Goal: Task Accomplishment & Management: Manage account settings

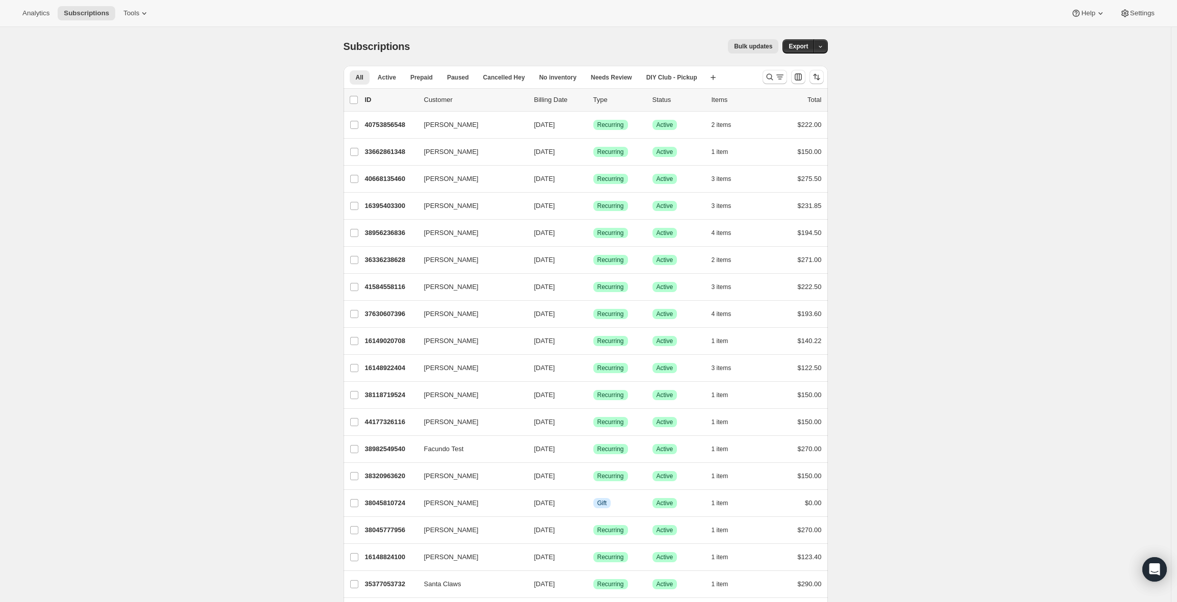
drag, startPoint x: 309, startPoint y: 43, endPoint x: 322, endPoint y: 42, distance: 13.9
click at [32, 18] on button "Analytics" at bounding box center [35, 13] width 39 height 14
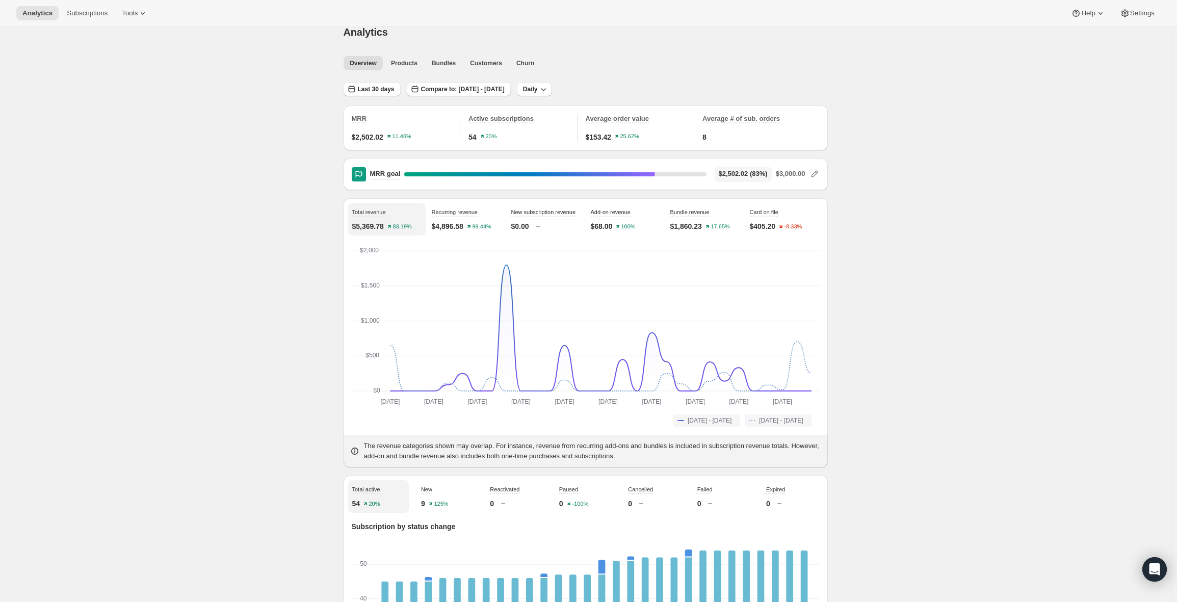
scroll to position [16, 0]
click at [607, 221] on p "$68.00" at bounding box center [602, 224] width 22 height 10
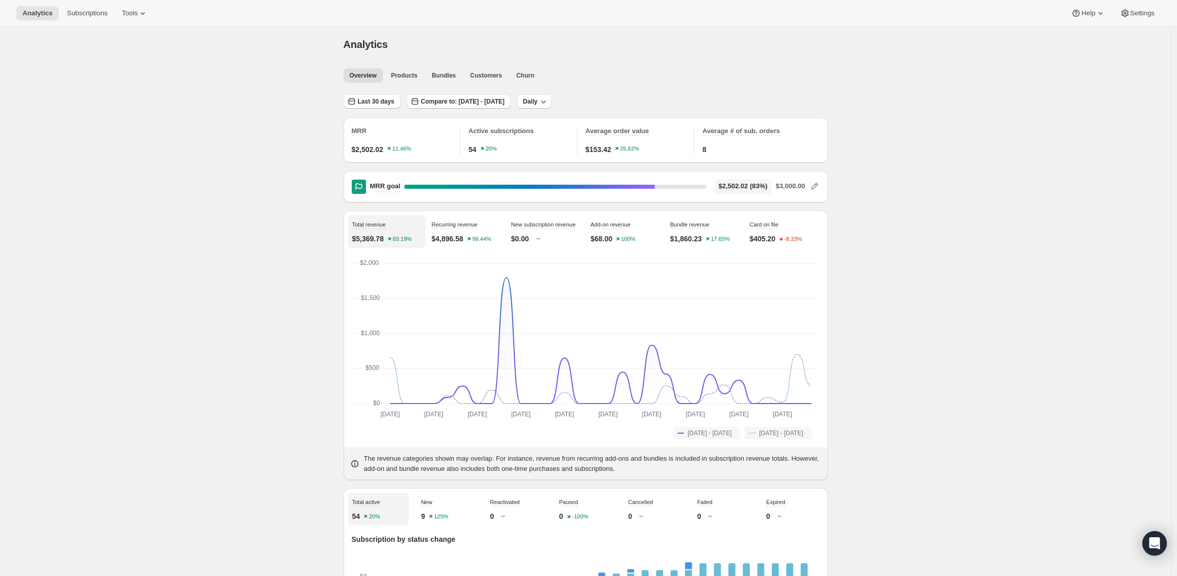
scroll to position [4, 0]
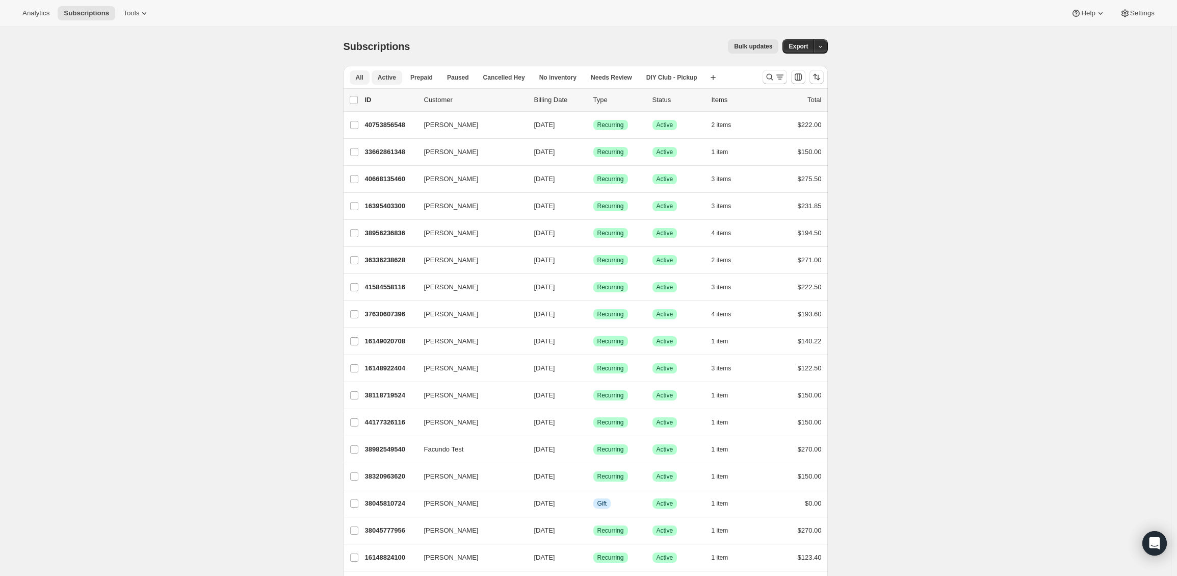
click at [391, 80] on span "Active" at bounding box center [387, 77] width 18 height 8
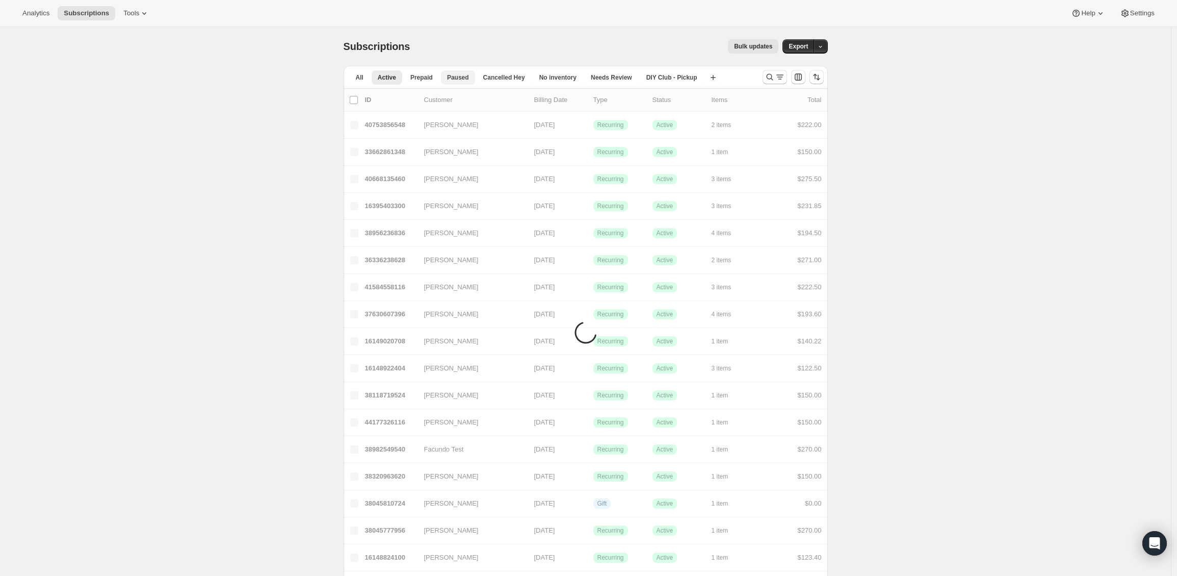
click at [458, 81] on span "Paused" at bounding box center [458, 77] width 22 height 8
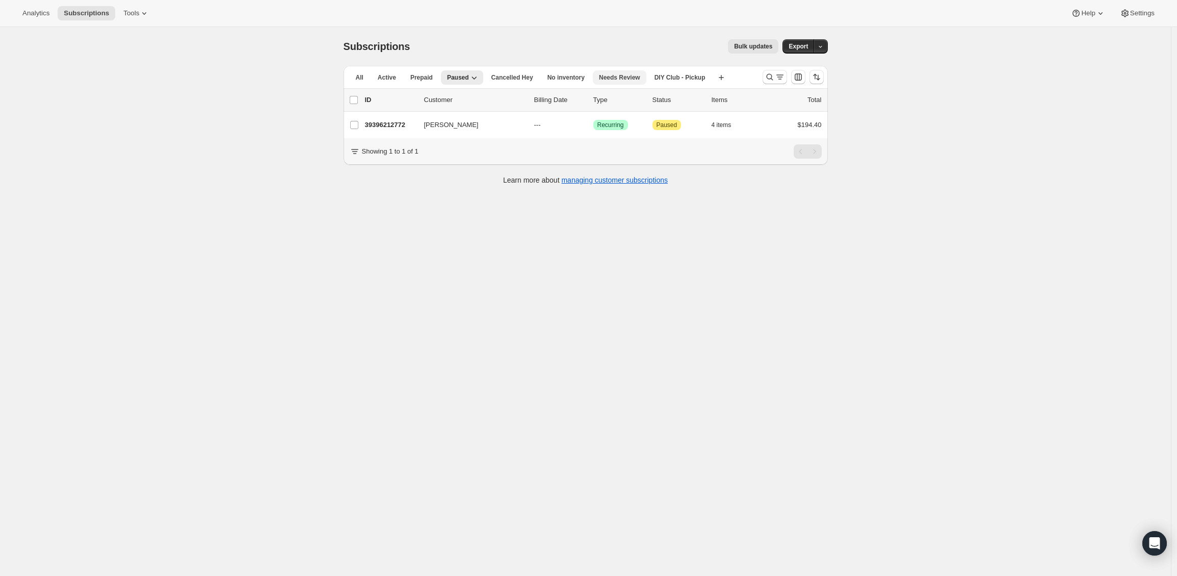
click at [613, 81] on span "Needs Review" at bounding box center [619, 77] width 41 height 8
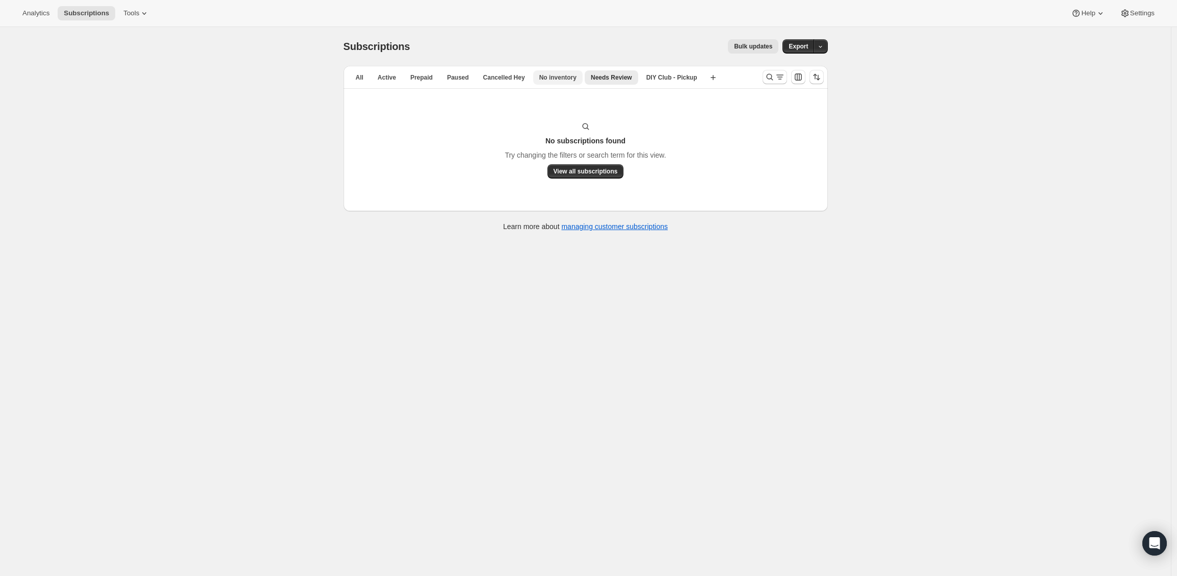
click at [575, 78] on span "No inventory" at bounding box center [558, 77] width 37 height 8
click at [362, 78] on span "All" at bounding box center [360, 77] width 8 height 8
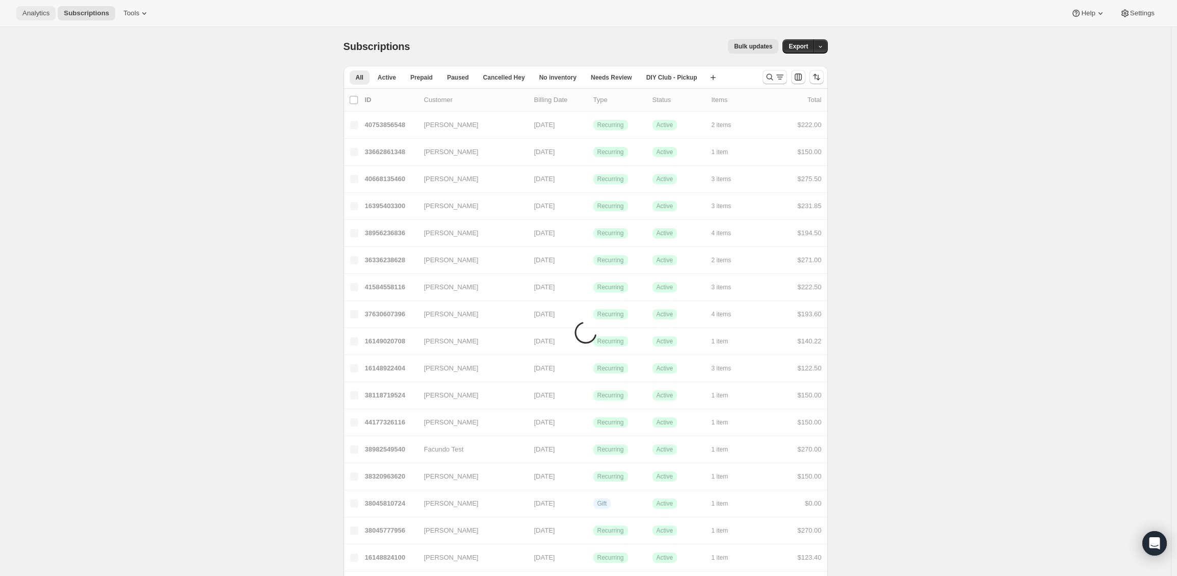
click at [36, 12] on span "Analytics" at bounding box center [35, 13] width 27 height 8
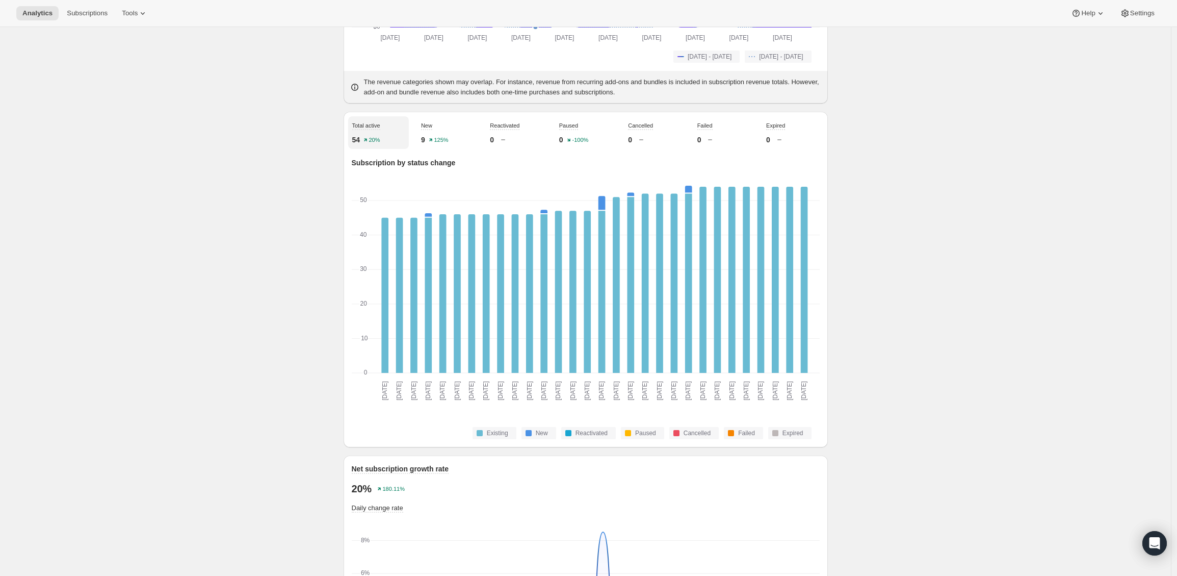
scroll to position [383, 0]
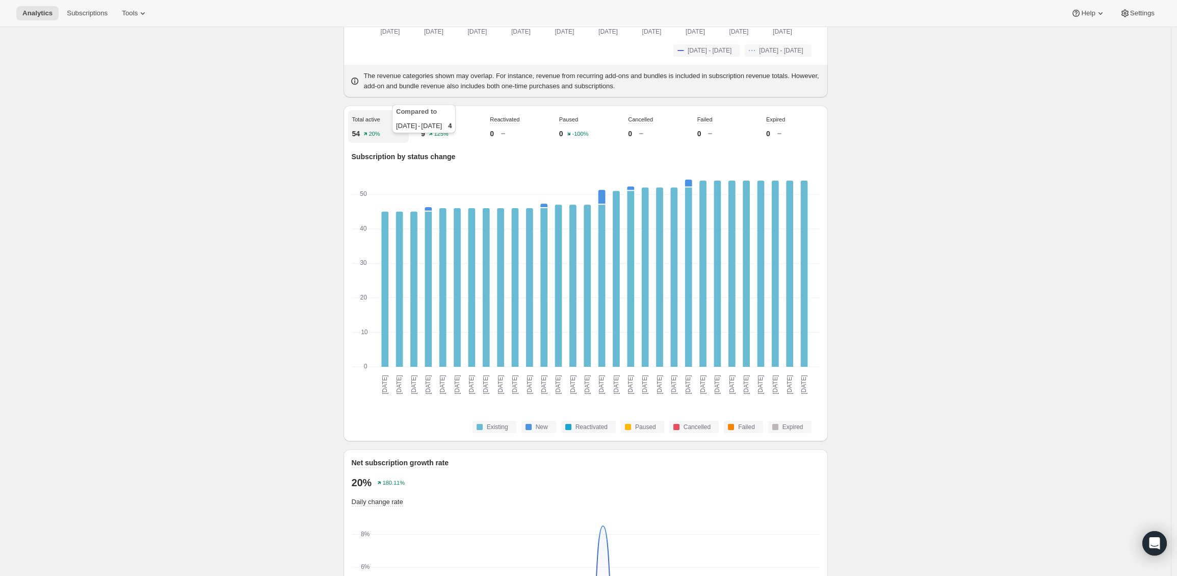
click at [425, 139] on p "9" at bounding box center [423, 134] width 4 height 10
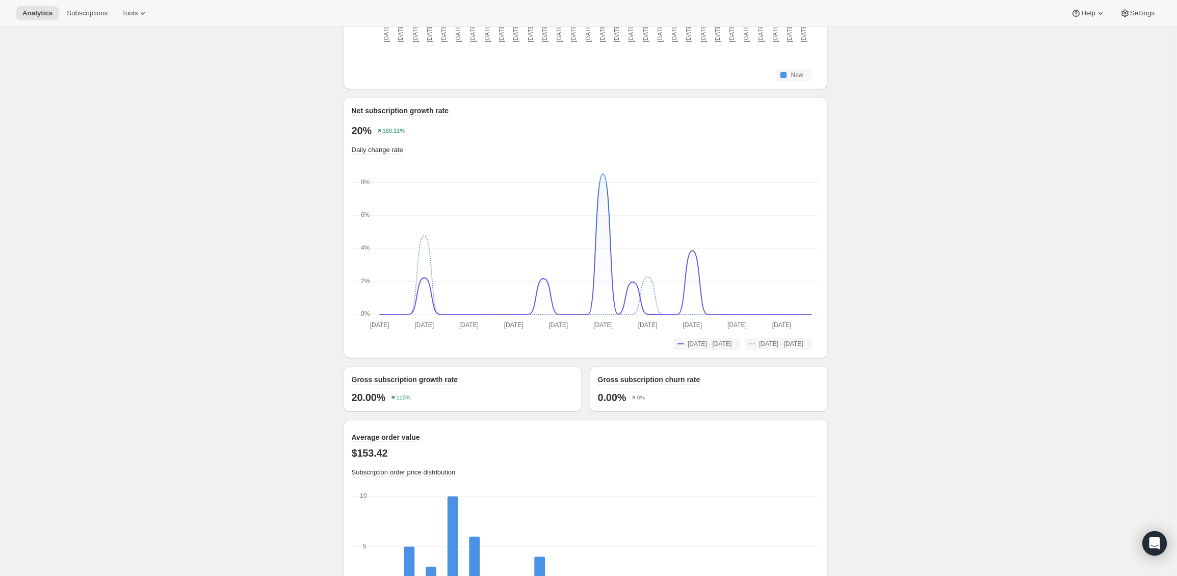
scroll to position [736, 0]
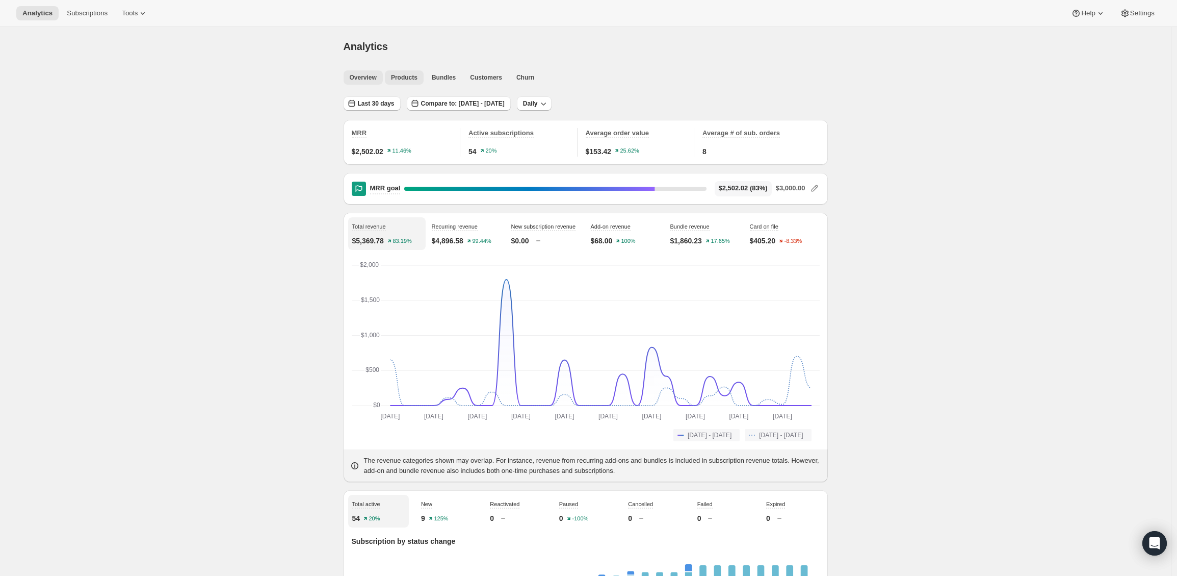
click at [414, 78] on span "Products" at bounding box center [404, 77] width 27 height 8
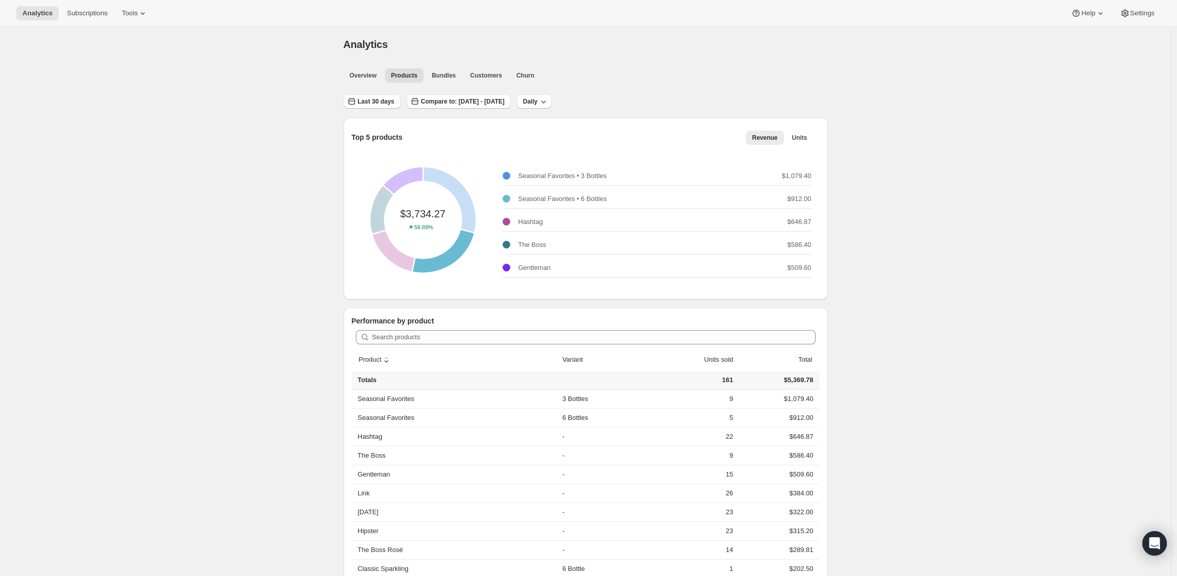
scroll to position [4, 0]
click at [803, 130] on button "Units" at bounding box center [800, 136] width 28 height 14
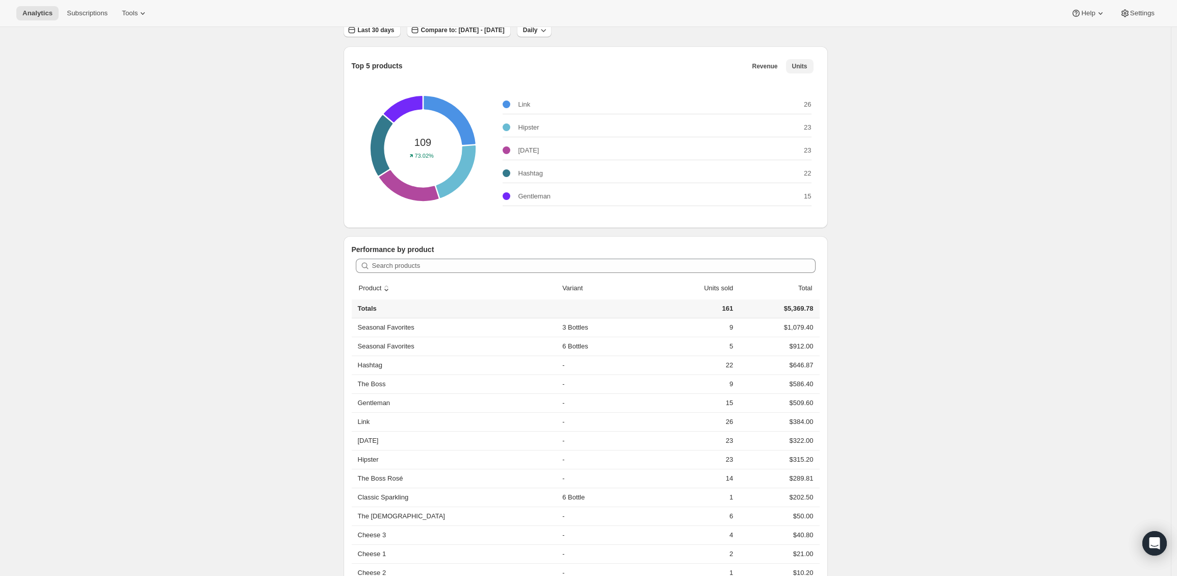
scroll to position [0, 0]
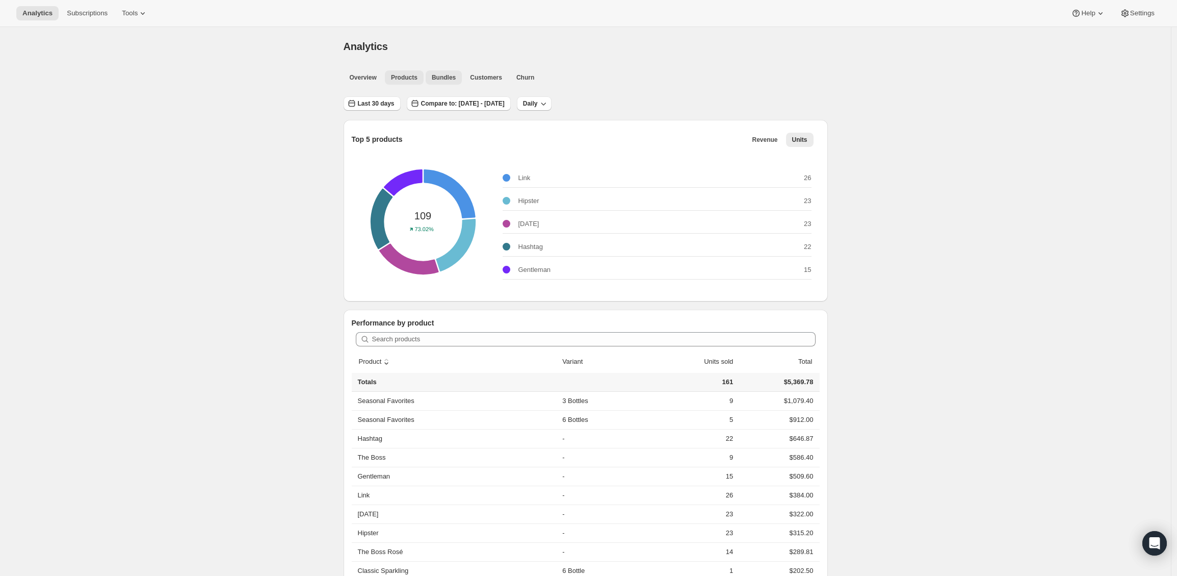
click at [449, 72] on button "Bundles" at bounding box center [444, 77] width 36 height 14
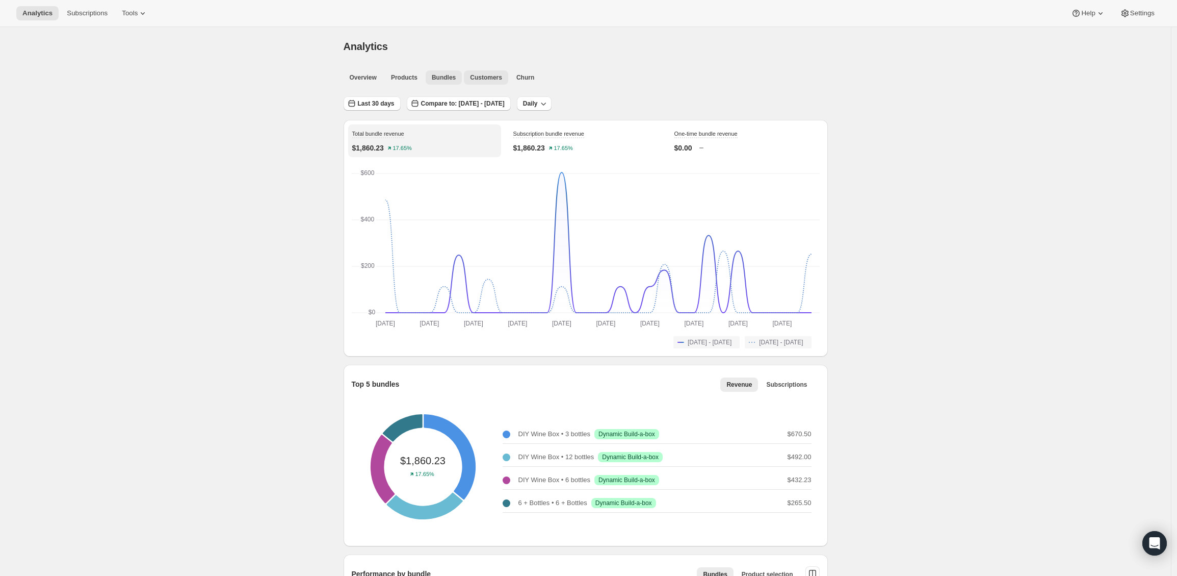
click at [488, 80] on span "Customers" at bounding box center [486, 77] width 32 height 8
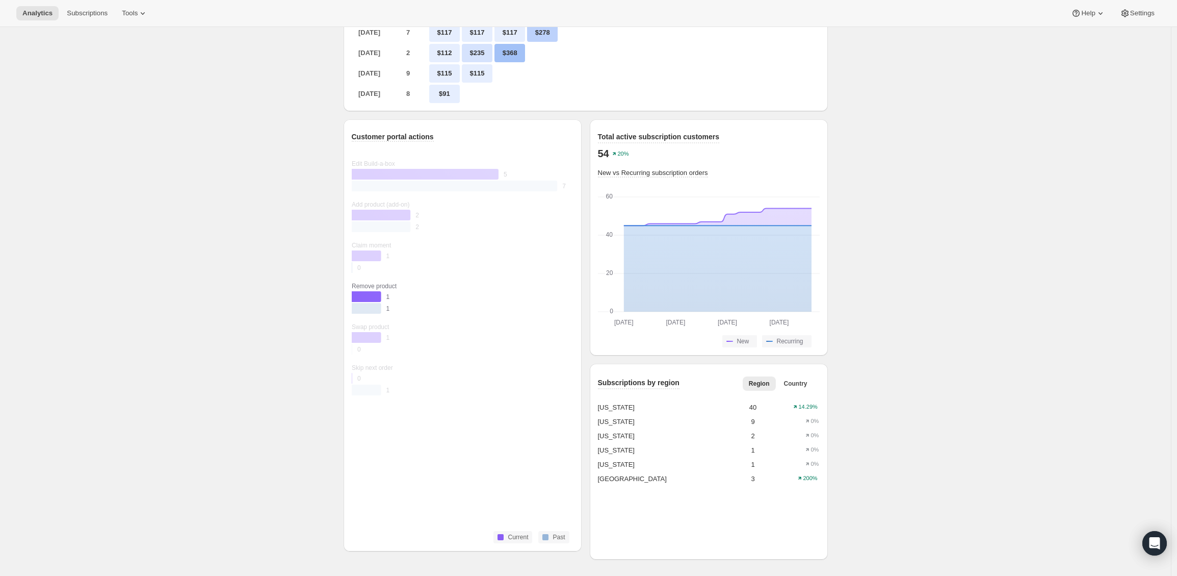
scroll to position [711, 0]
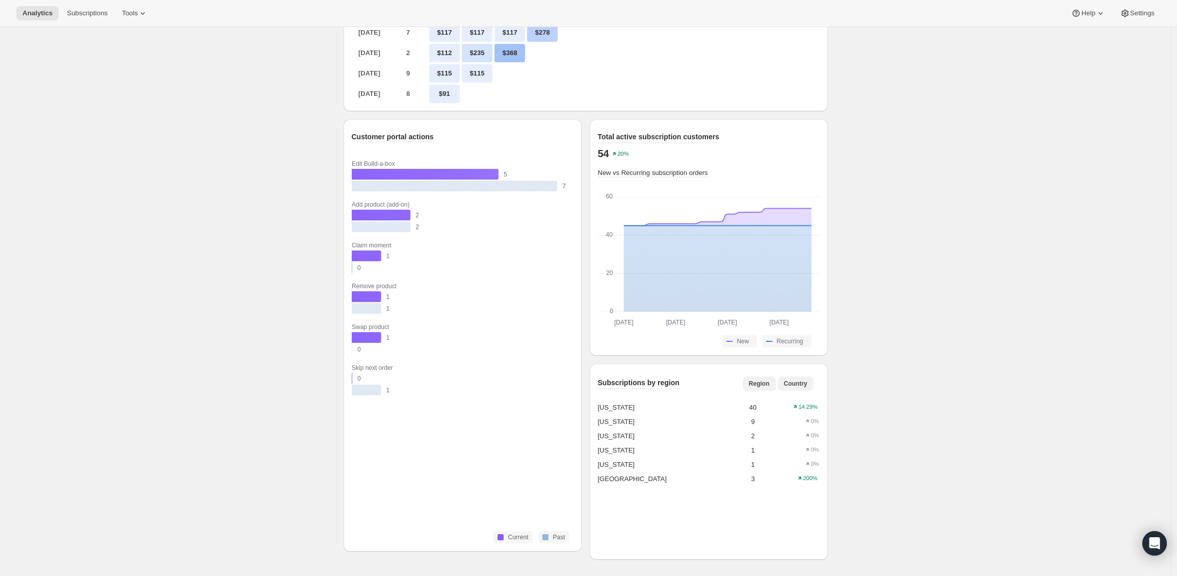
click at [800, 380] on button "Country" at bounding box center [796, 383] width 36 height 14
click at [755, 387] on span "Region" at bounding box center [759, 383] width 21 height 8
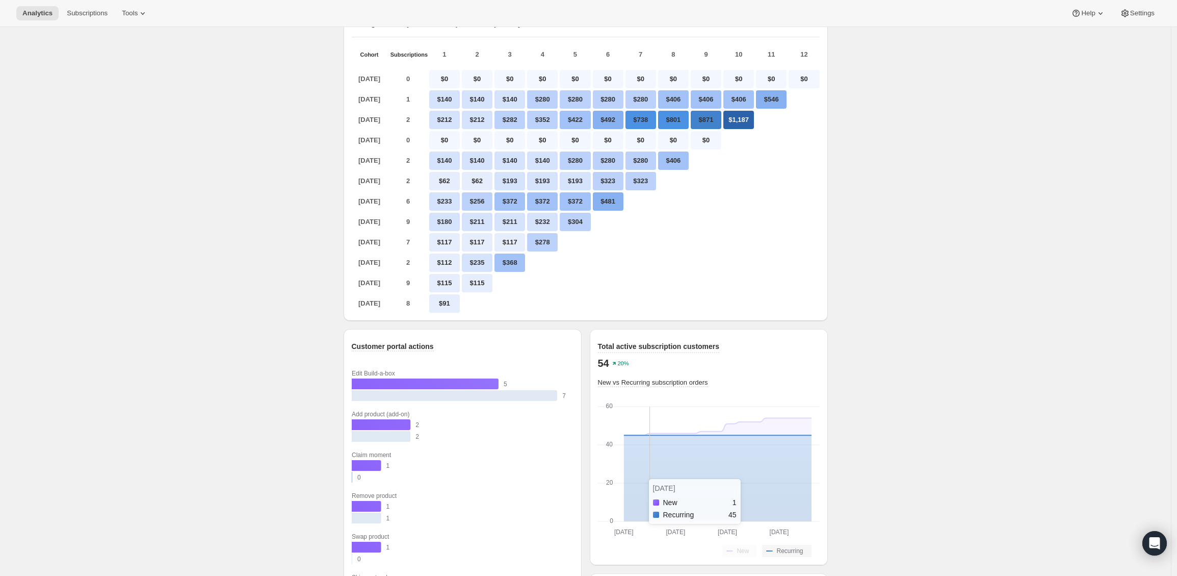
scroll to position [0, 0]
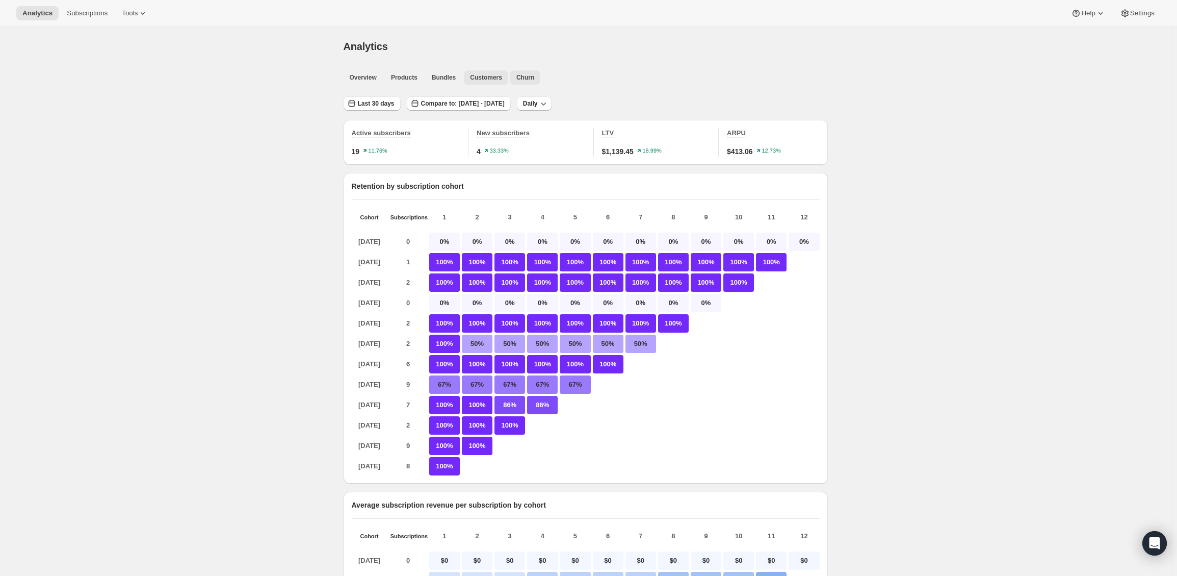
click at [527, 79] on span "Churn" at bounding box center [526, 77] width 18 height 8
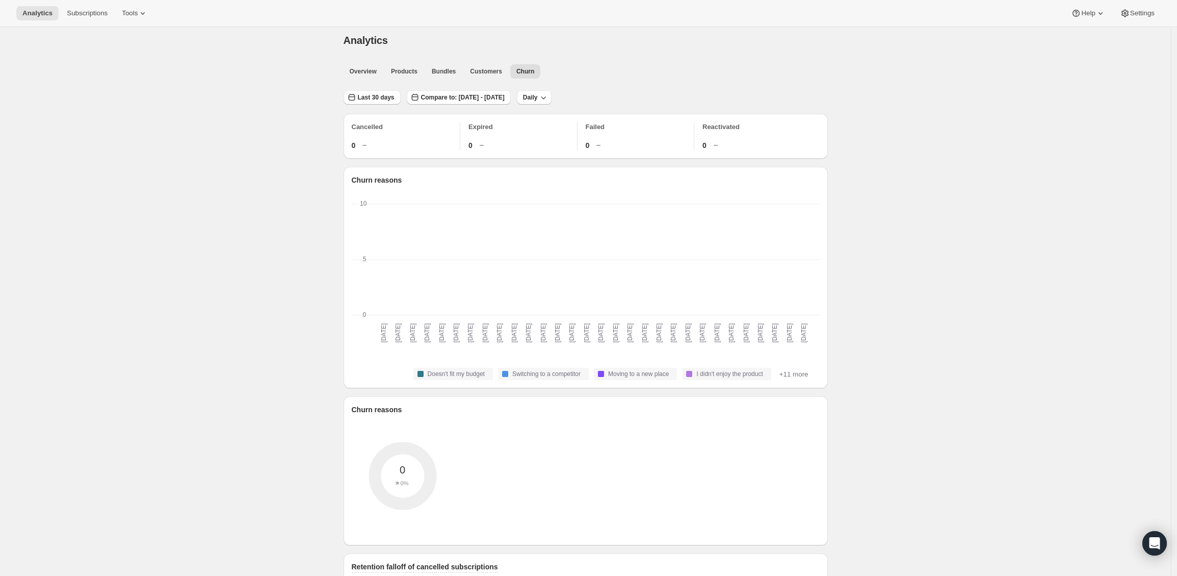
scroll to position [8, 0]
click at [138, 14] on span "Tools" at bounding box center [130, 13] width 16 height 8
click at [270, 42] on div "Analytics. This page is ready Analytics Overview Products Bundles Customers Chu…" at bounding box center [585, 585] width 1171 height 1133
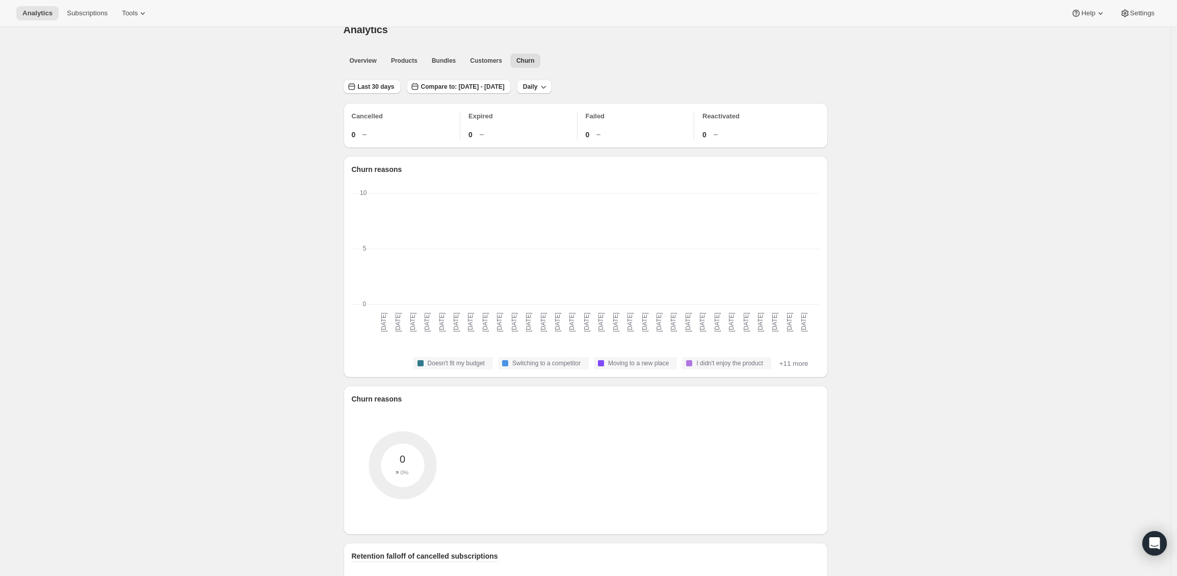
scroll to position [19, 0]
click at [71, 12] on span "Subscriptions" at bounding box center [87, 13] width 41 height 8
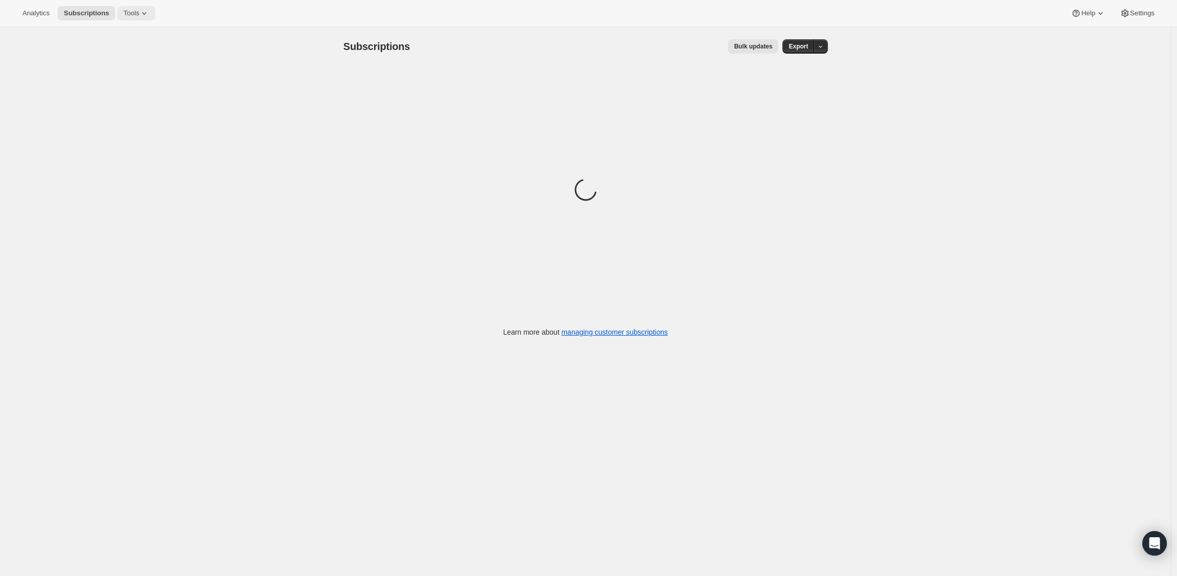
click at [132, 11] on span "Tools" at bounding box center [131, 13] width 16 height 8
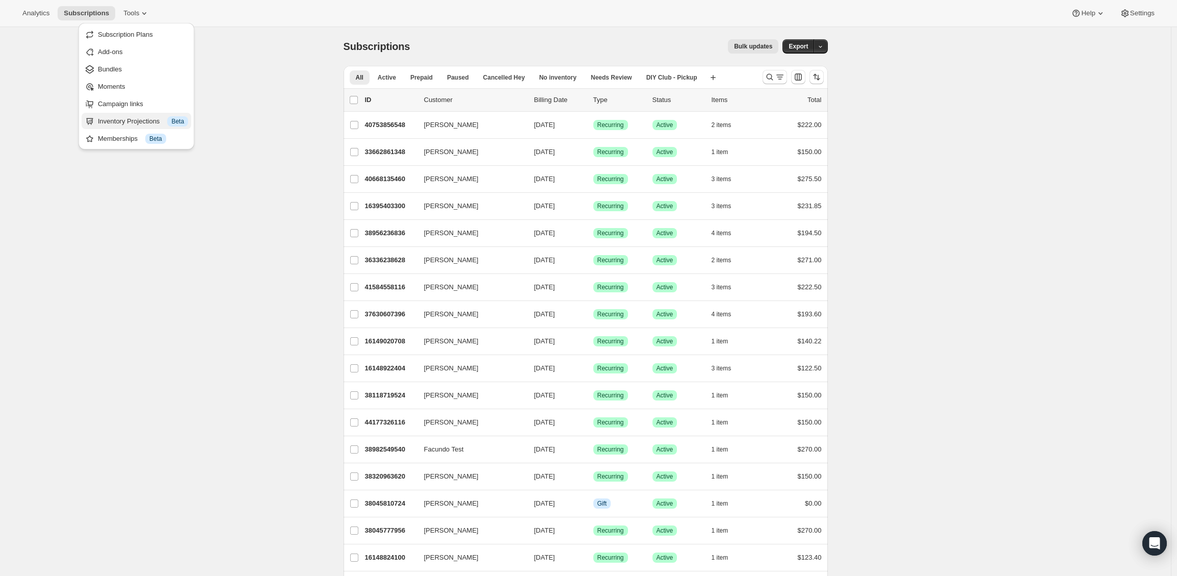
click at [129, 121] on div "Inventory Projections Info Beta" at bounding box center [143, 121] width 90 height 10
click at [133, 15] on span "Tools" at bounding box center [131, 13] width 16 height 8
click at [141, 117] on div "Inventory Projections Info Beta" at bounding box center [143, 121] width 90 height 10
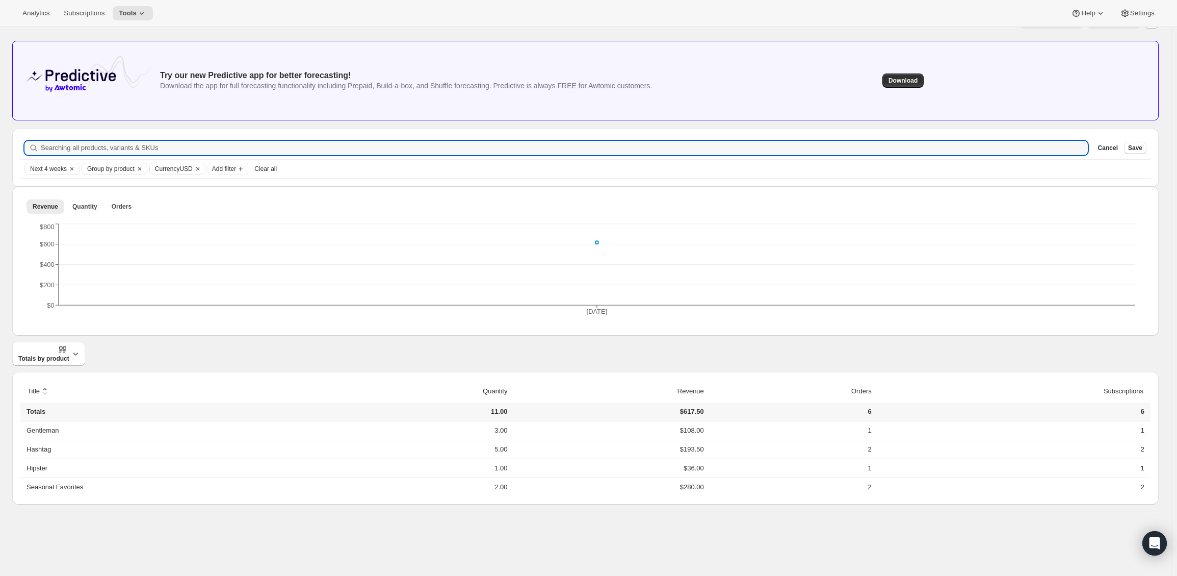
scroll to position [27, 0]
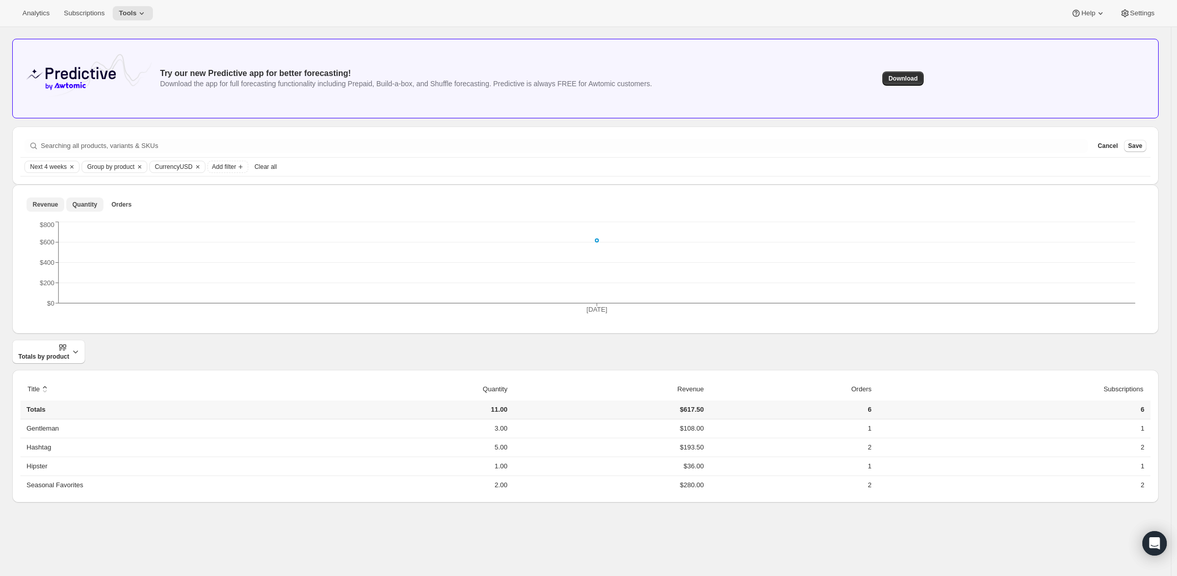
click at [84, 206] on span "Quantity" at bounding box center [84, 204] width 25 height 8
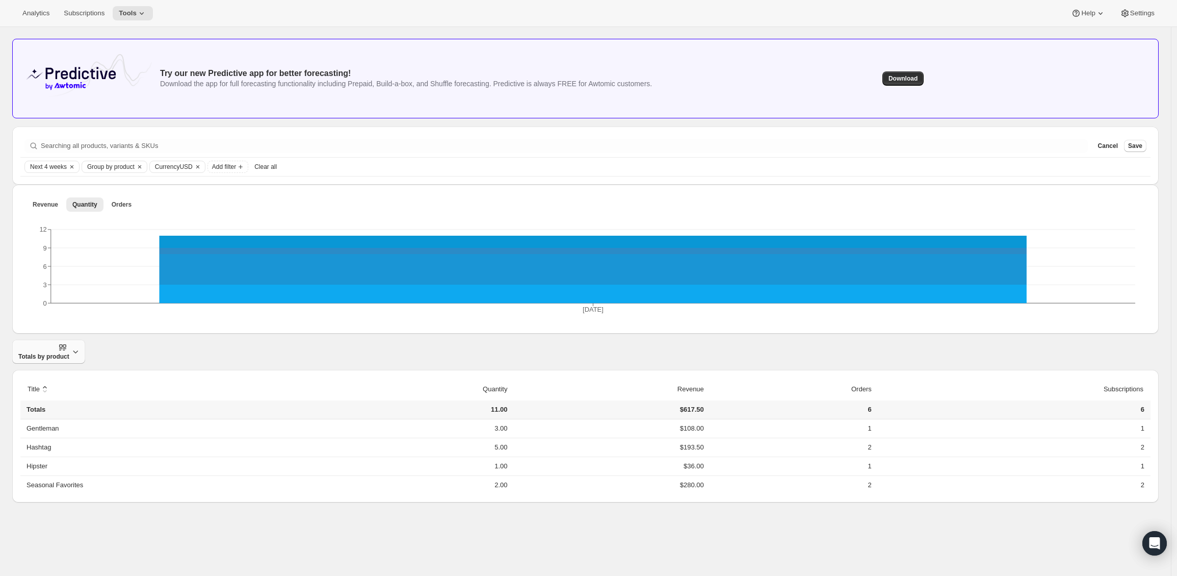
click at [75, 351] on icon "button" at bounding box center [75, 351] width 5 height 3
click at [69, 394] on span "Breakdown over time" at bounding box center [47, 395] width 62 height 8
click at [48, 349] on span "Breakdown over time" at bounding box center [49, 352] width 62 height 18
click at [61, 376] on span "Totals by product" at bounding box center [47, 377] width 50 height 8
click at [267, 345] on div "Totals by product" at bounding box center [585, 352] width 1147 height 24
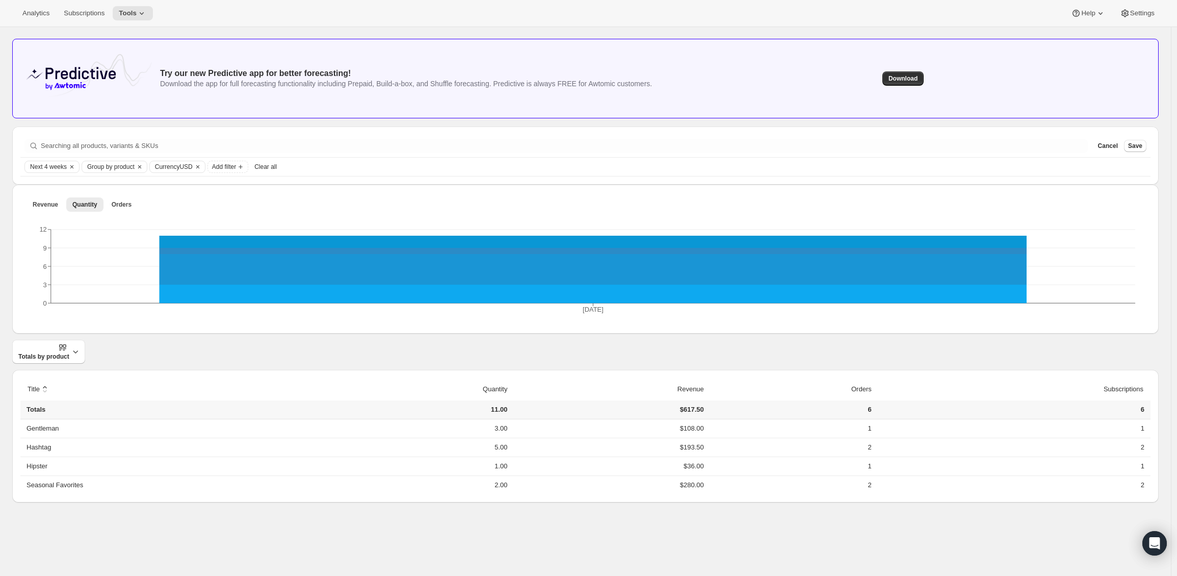
click at [7, 292] on div "Inventory Projections. This page is ready Inventory Projections Info Beta Provi…" at bounding box center [585, 259] width 1171 height 519
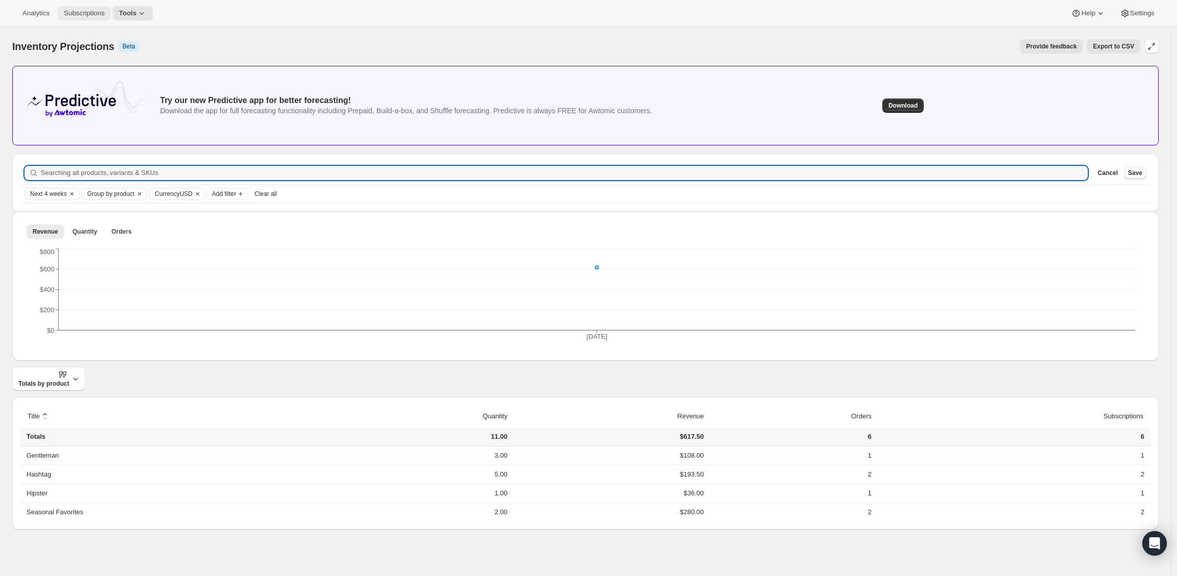
click at [93, 16] on span "Subscriptions" at bounding box center [84, 13] width 41 height 8
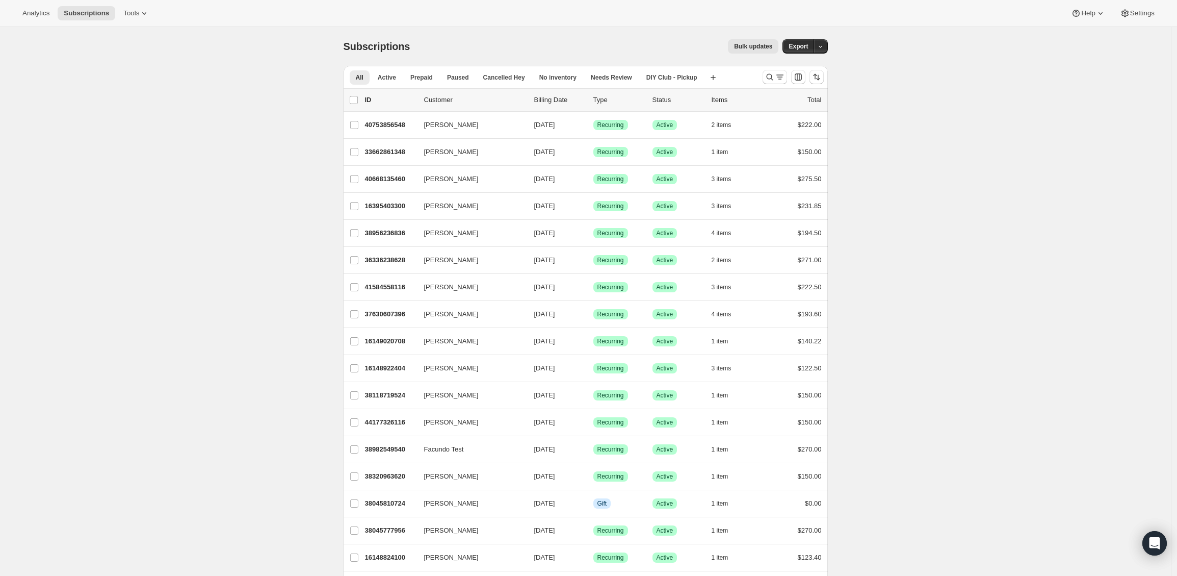
scroll to position [2, 0]
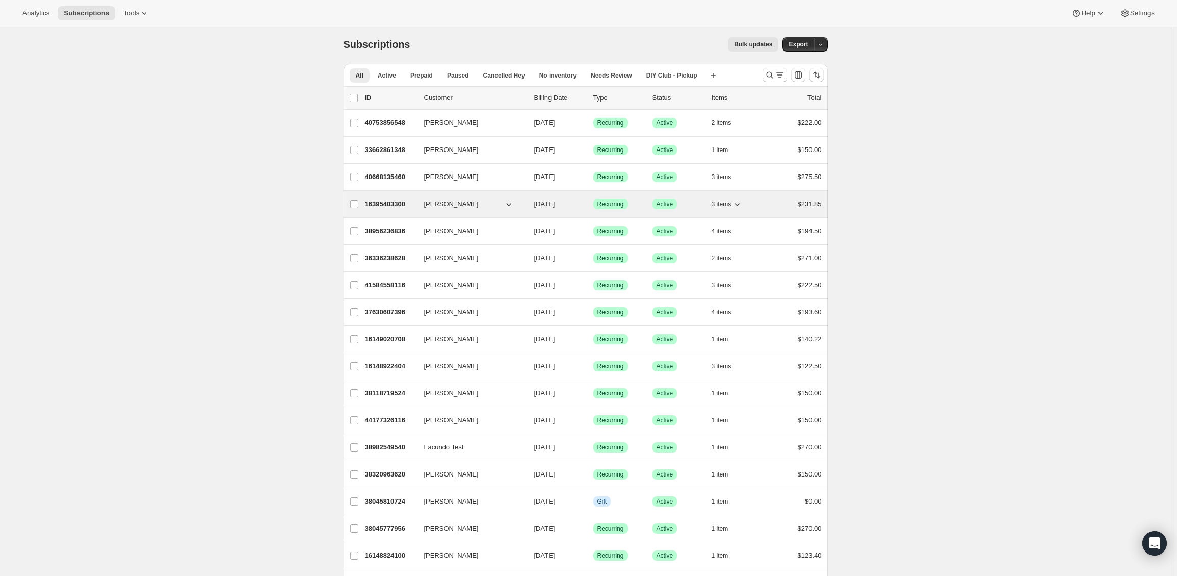
click at [394, 203] on p "16395403300" at bounding box center [390, 204] width 51 height 10
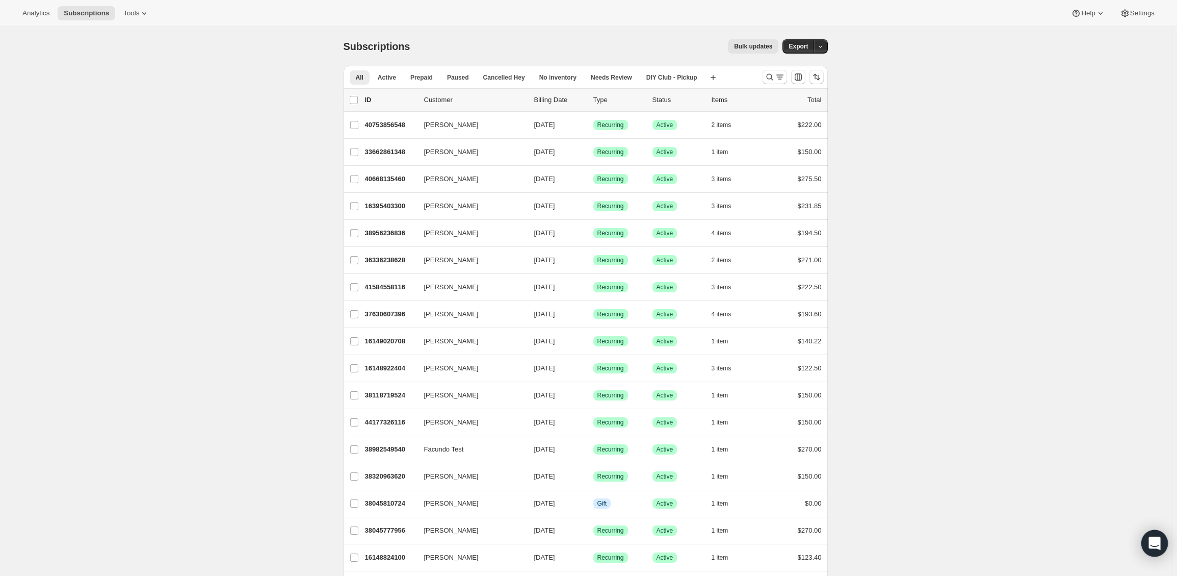
click at [1155, 545] on icon "Open Intercom Messenger" at bounding box center [1155, 542] width 12 height 13
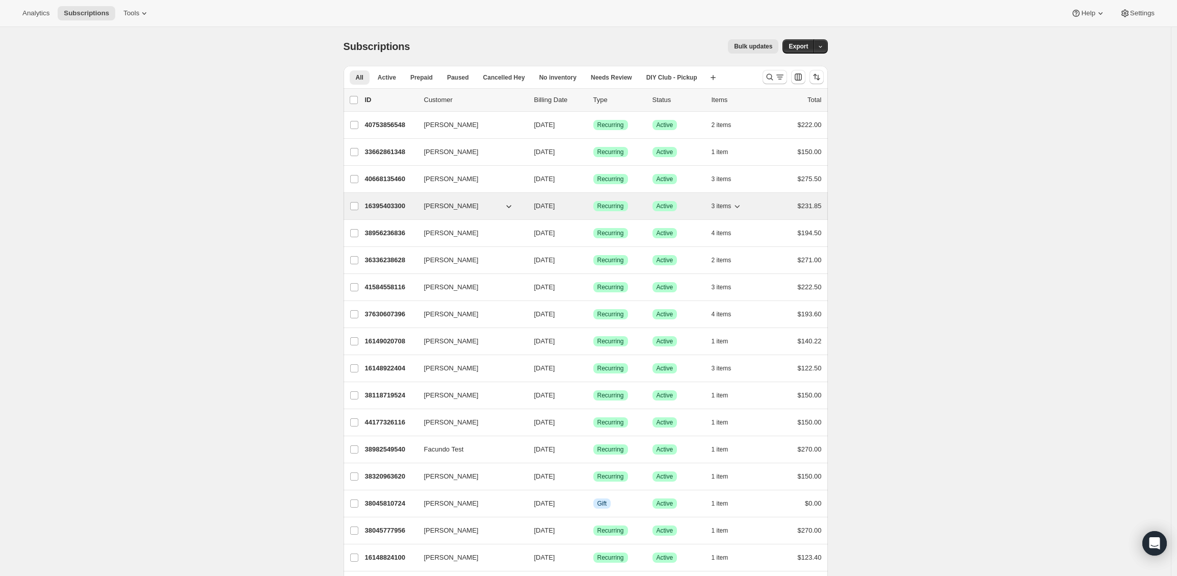
click at [380, 201] on p "16395403300" at bounding box center [390, 206] width 51 height 10
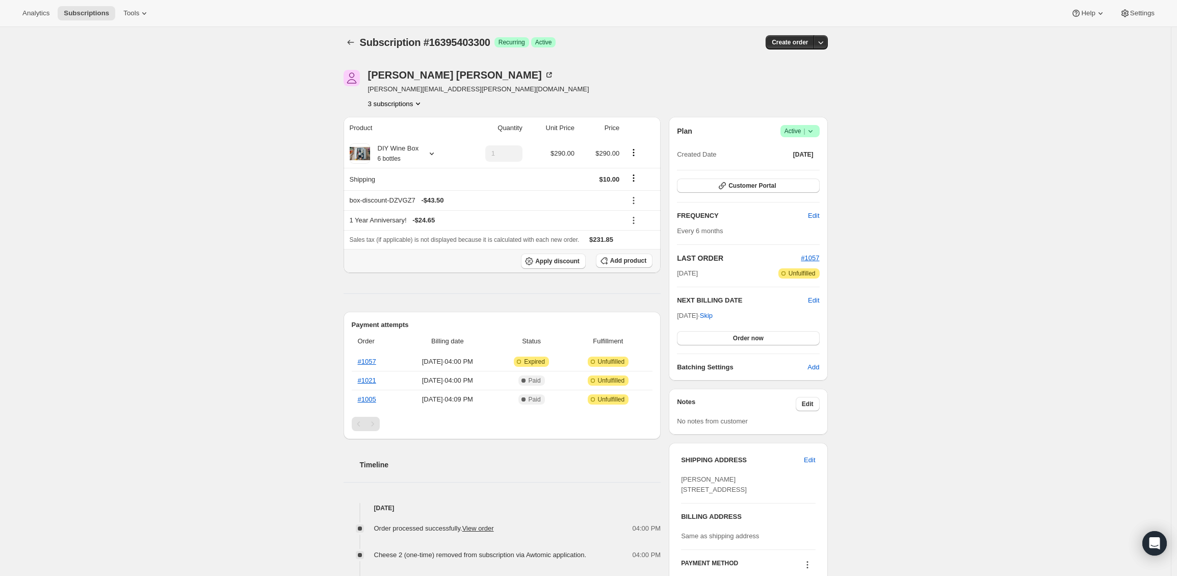
scroll to position [2, 0]
click at [735, 190] on span "Customer Portal" at bounding box center [752, 188] width 47 height 8
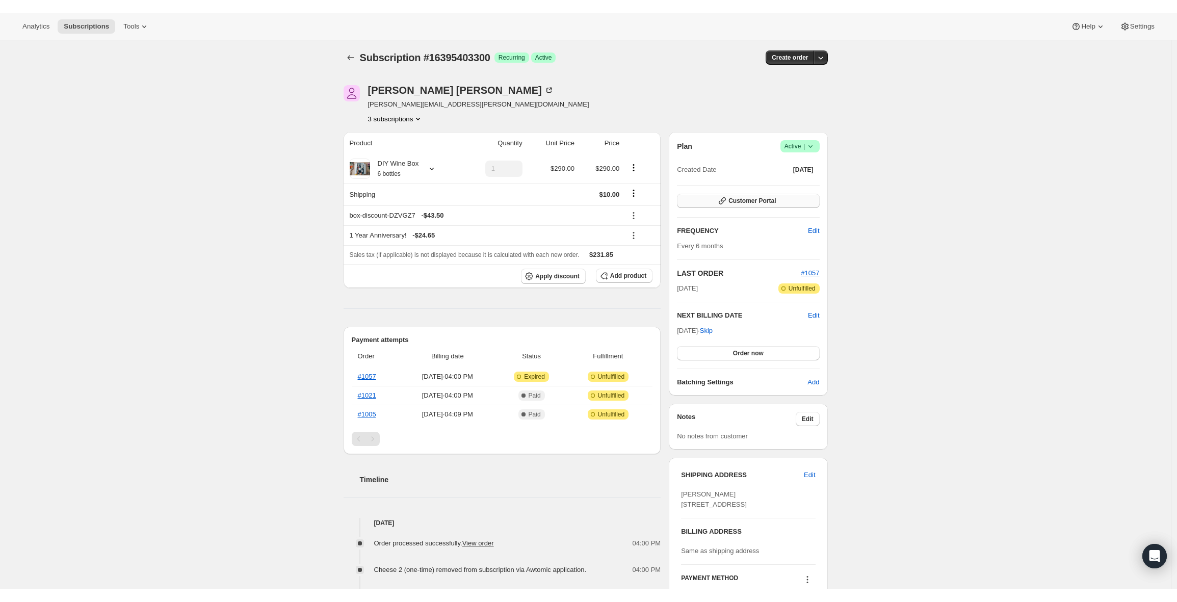
scroll to position [0, 0]
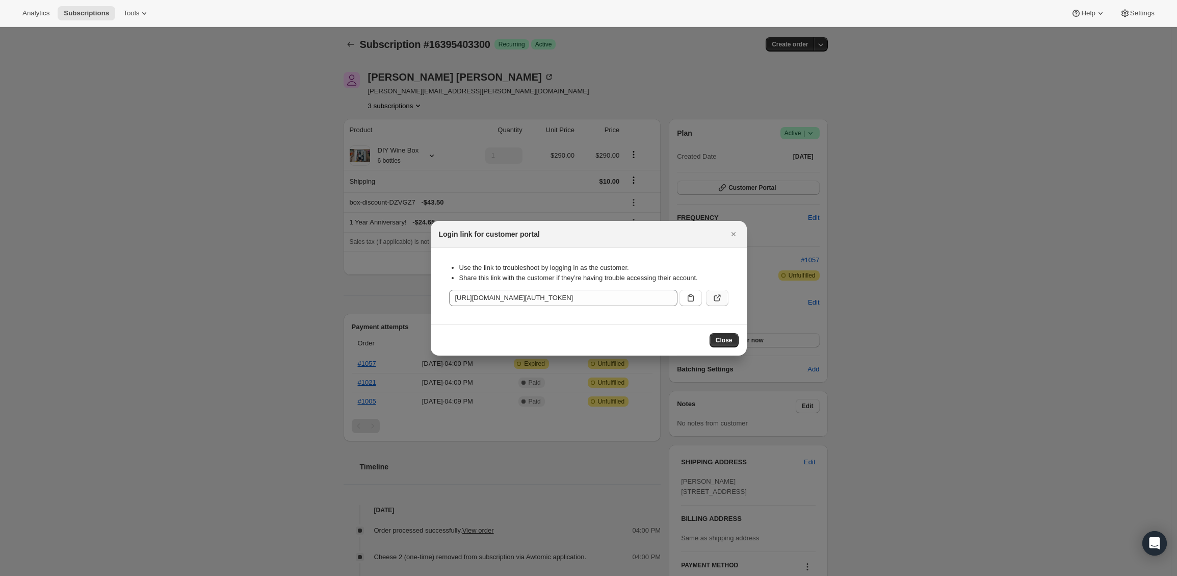
click at [713, 298] on icon ":rc5:" at bounding box center [717, 298] width 10 height 10
click at [723, 301] on button ":rc5:" at bounding box center [717, 298] width 22 height 16
